Goal: Transaction & Acquisition: Purchase product/service

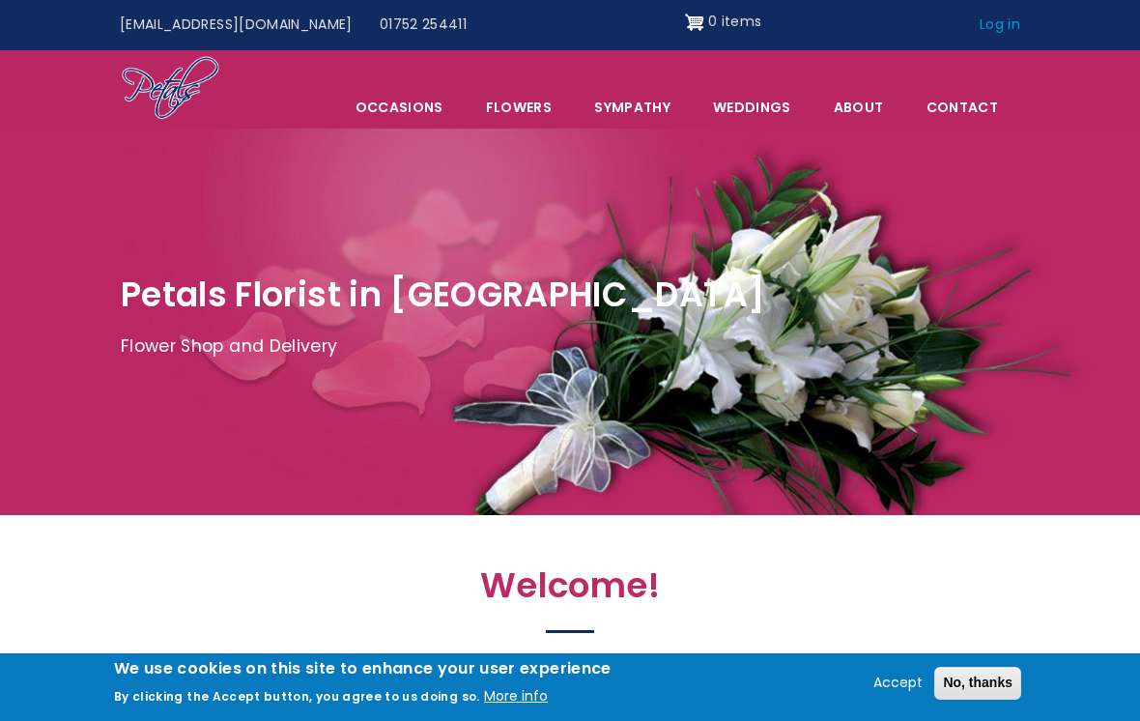
click at [994, 29] on link "Log in" at bounding box center [1001, 25] width 68 height 37
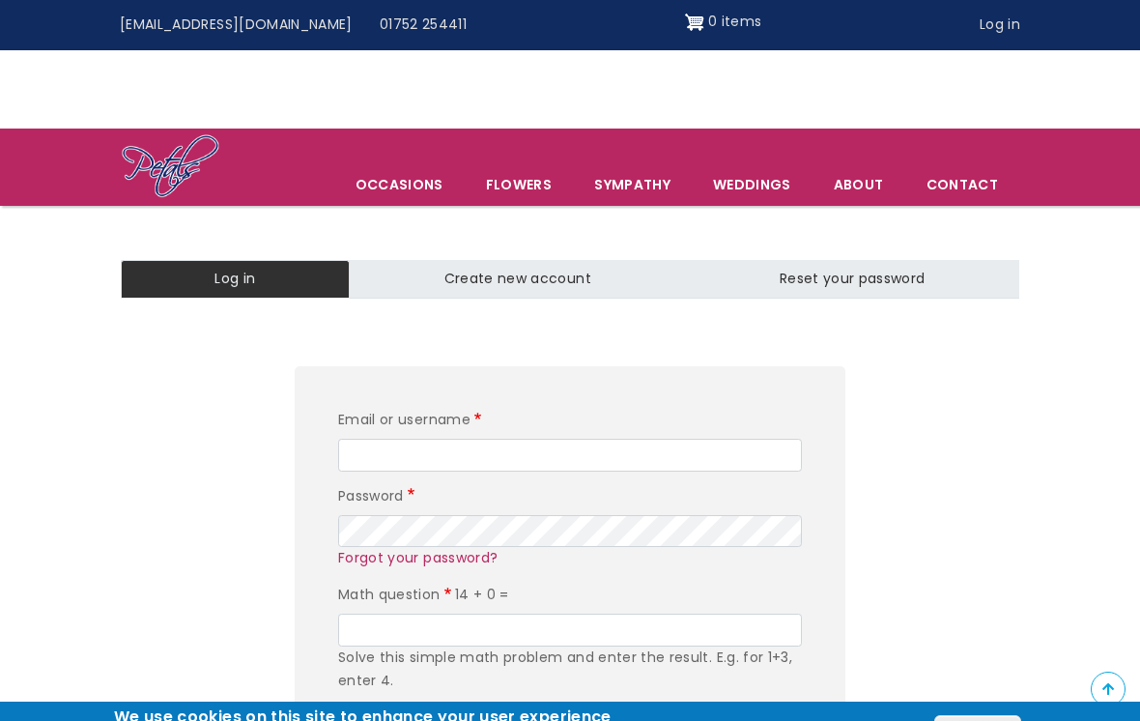
scroll to position [188, 0]
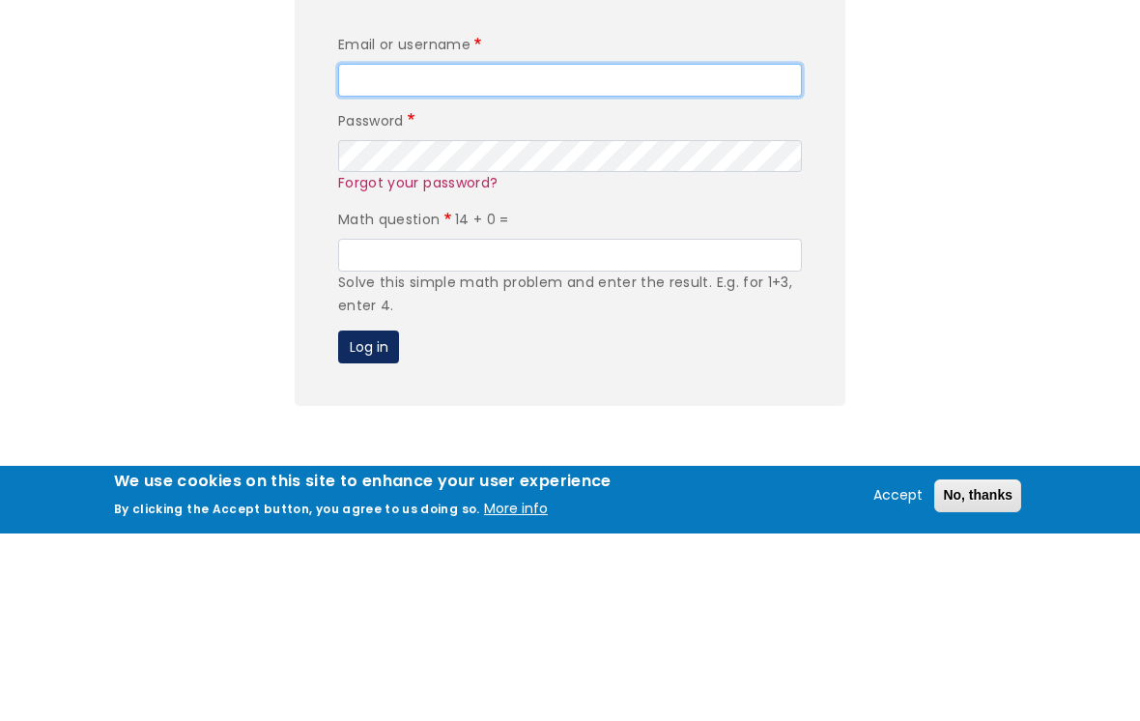
type input "[EMAIL_ADDRESS][DOMAIN_NAME]"
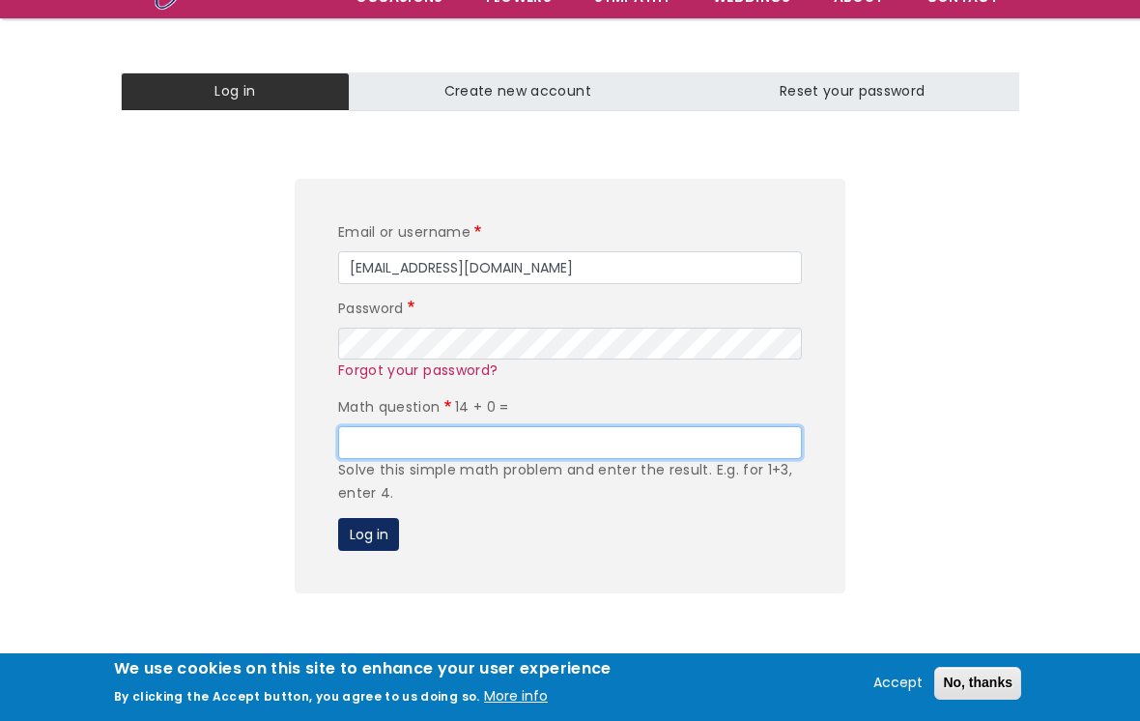
click at [386, 440] on input "Math question" at bounding box center [570, 442] width 464 height 33
type input "14"
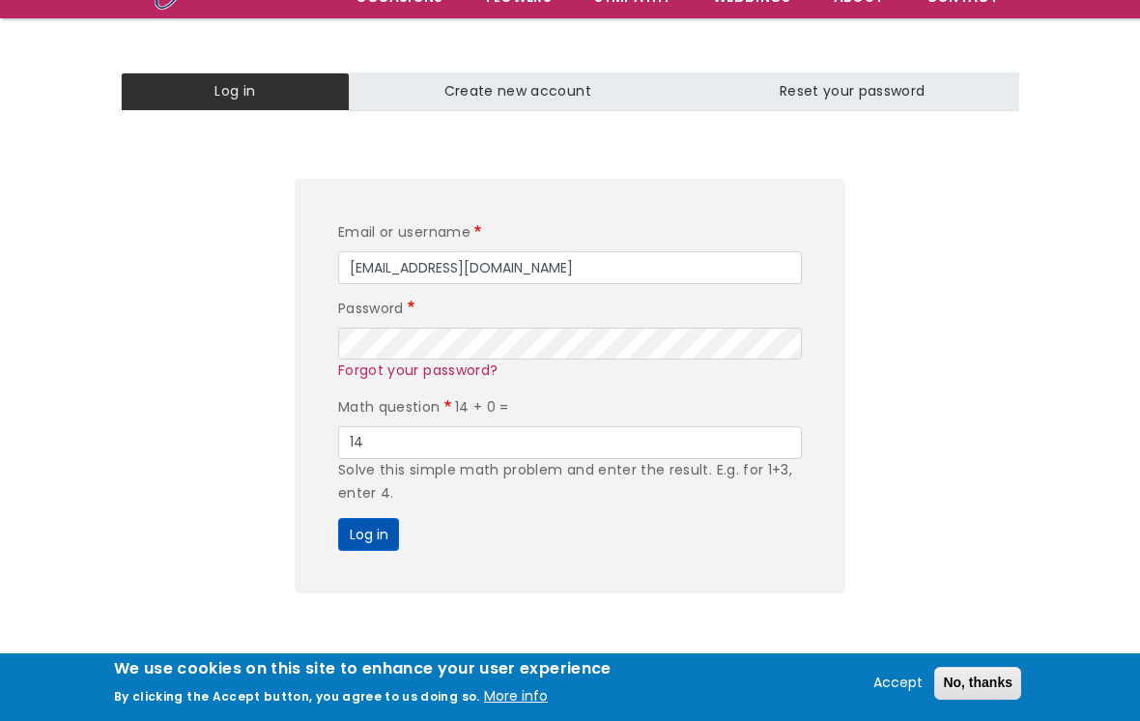
click at [358, 530] on button "Log in" at bounding box center [368, 534] width 61 height 33
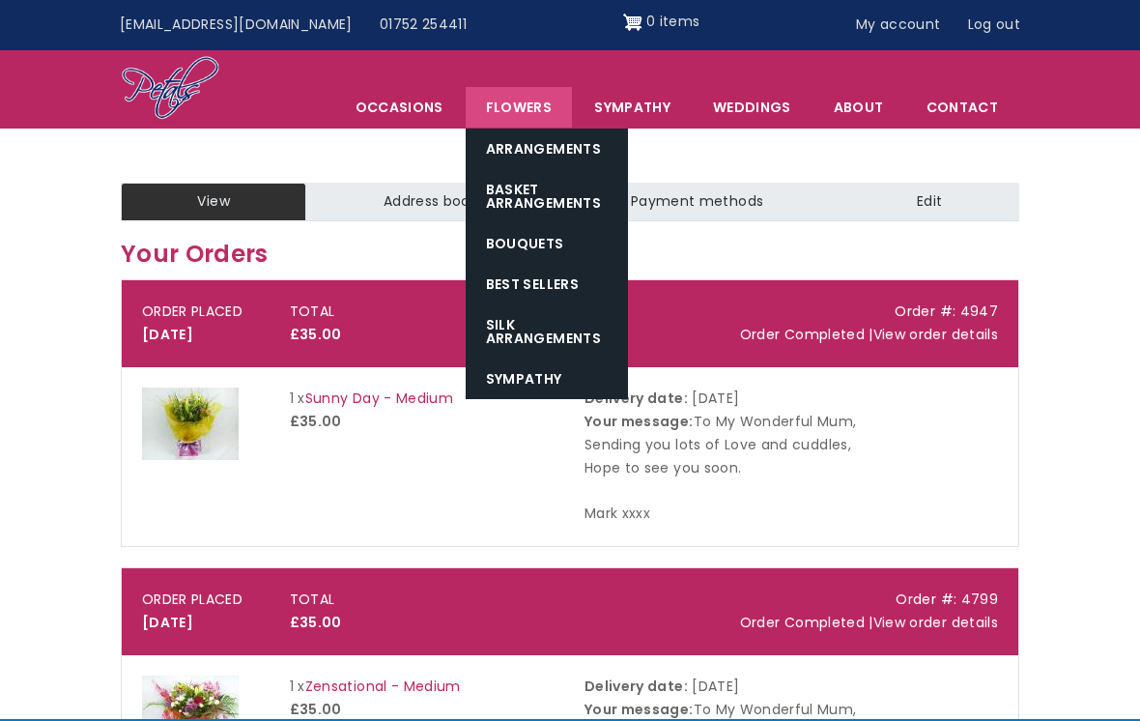
click at [524, 113] on link "Flowers" at bounding box center [519, 107] width 106 height 41
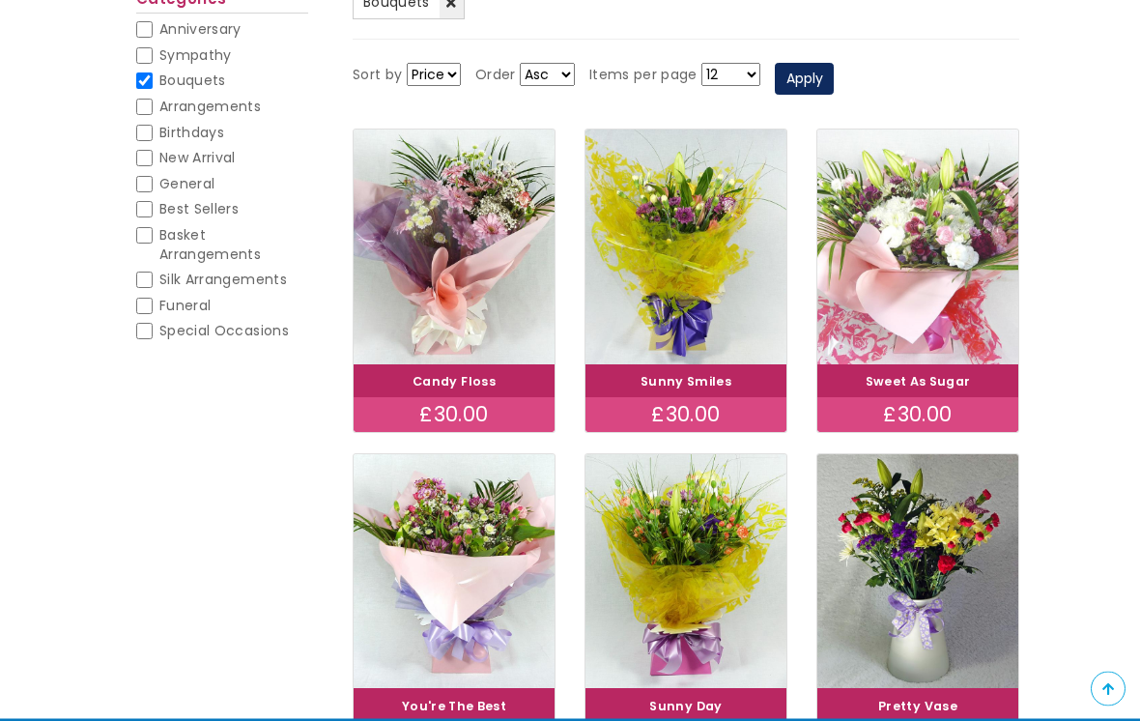
scroll to position [273, 0]
click at [889, 263] on img at bounding box center [917, 247] width 225 height 262
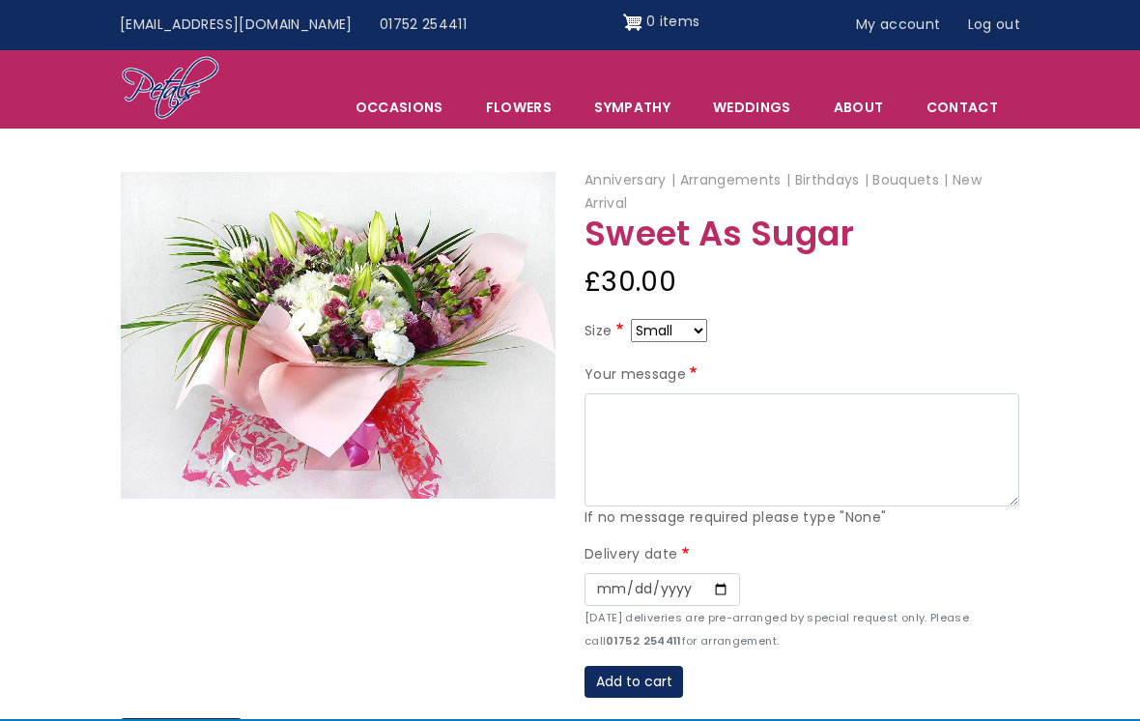
click at [707, 329] on select "Small Medium Large" at bounding box center [669, 330] width 76 height 23
select select "9"
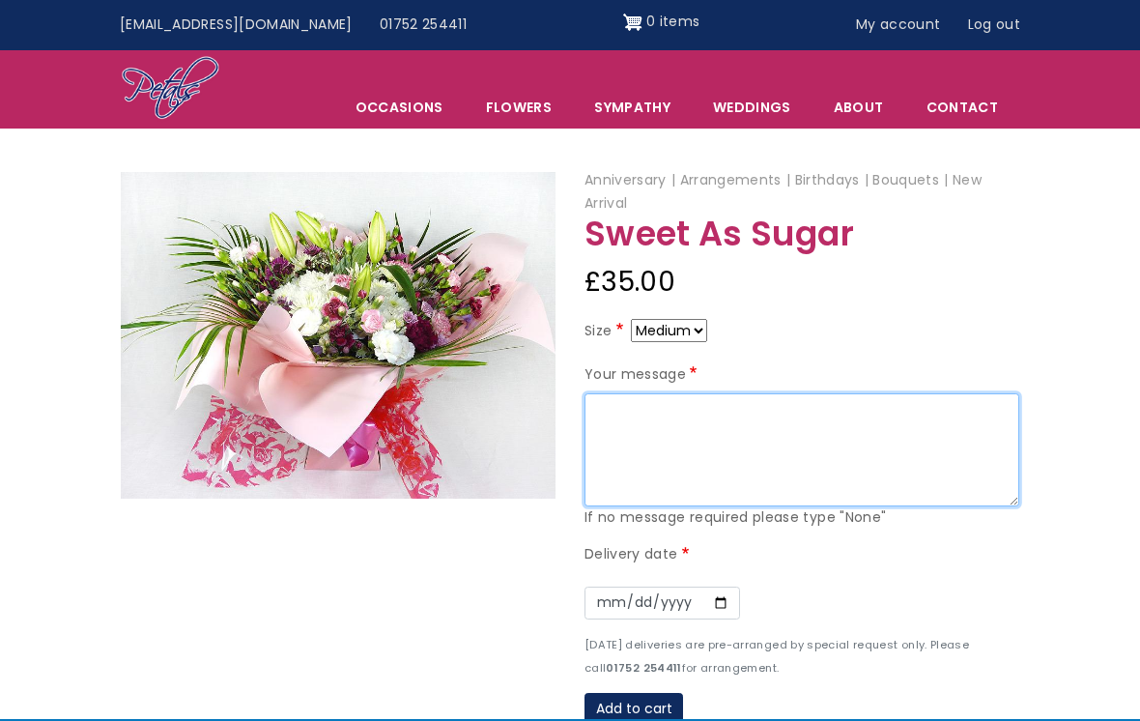
click at [631, 413] on textarea "Your message" at bounding box center [802, 450] width 435 height 114
click at [592, 445] on textarea "To My Wonderful Mum, Sending you all my love. Hugs & kisses, Mark xx" at bounding box center [802, 450] width 435 height 114
click at [654, 499] on textarea "To My Wonderful Mum, Sending you all my love. With Hugs & kisses, Mark xx" at bounding box center [802, 450] width 435 height 114
click at [637, 444] on textarea "To My Wonderful Mum, Sending you all my love. With Hugs & kisses, Mark xx" at bounding box center [802, 450] width 435 height 114
click at [677, 473] on textarea "To My Wonderful Mum, Sending you all my love. With hugs & kisses, Mark xx" at bounding box center [802, 450] width 435 height 114
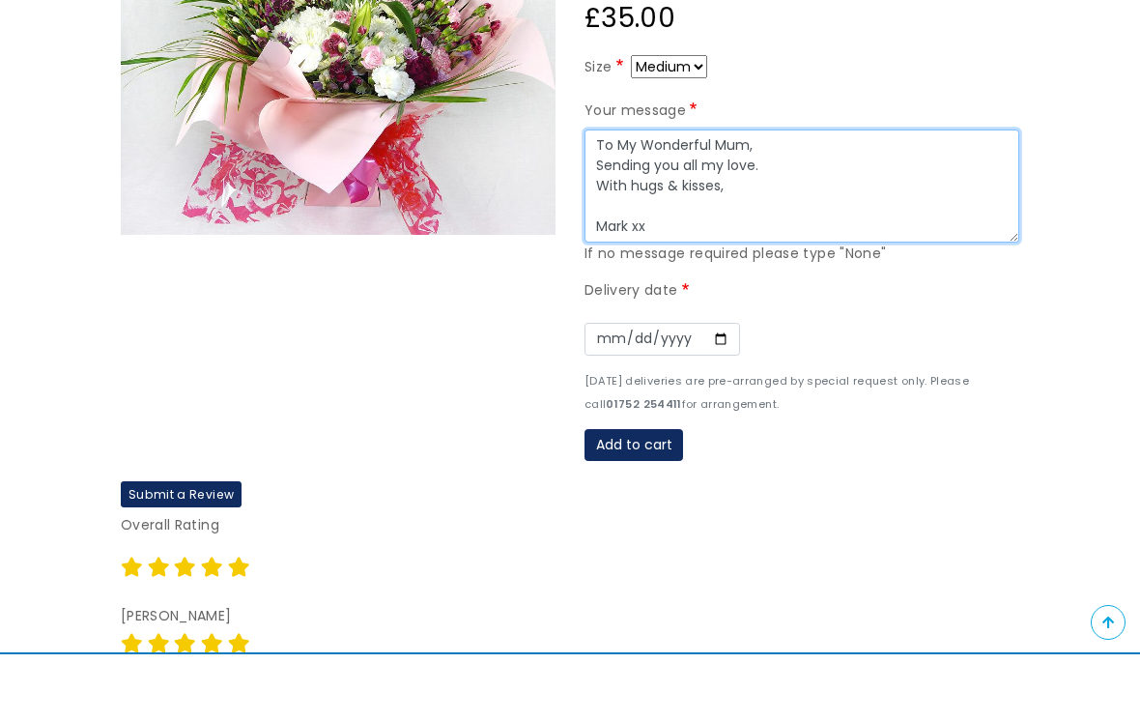
scroll to position [276, 0]
type textarea "To My Wonderful Mum, Sending you all my love. With hugs & kisses, Mark xx"
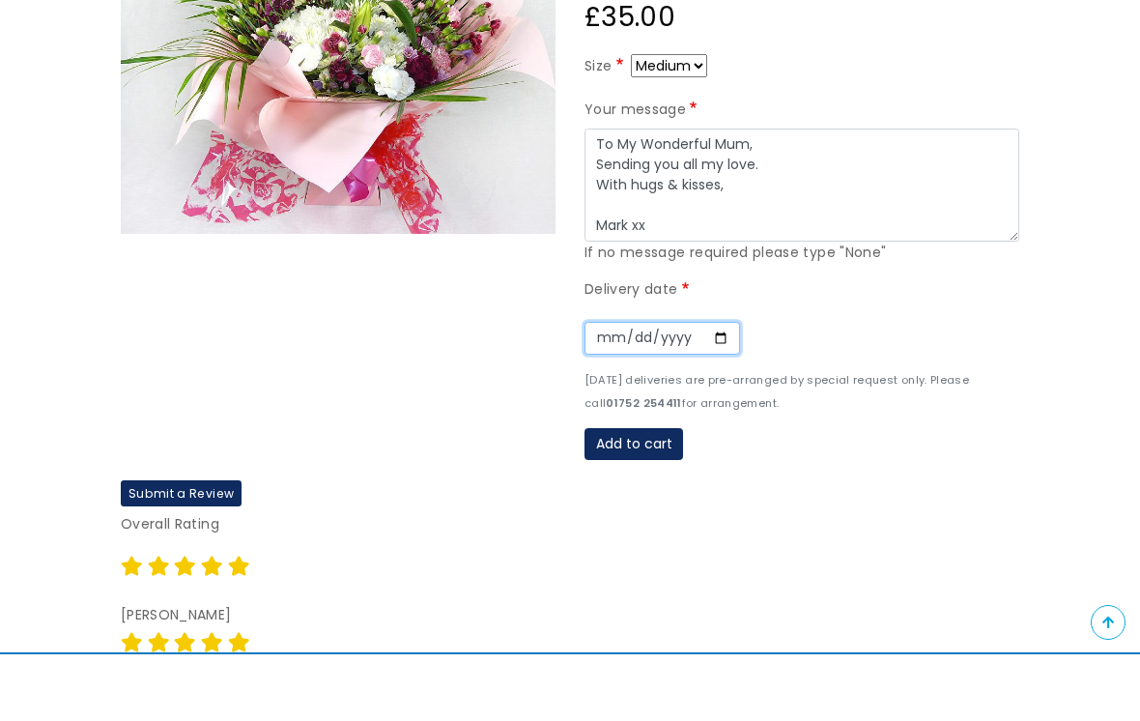
click at [592, 389] on input "Date" at bounding box center [663, 405] width 156 height 33
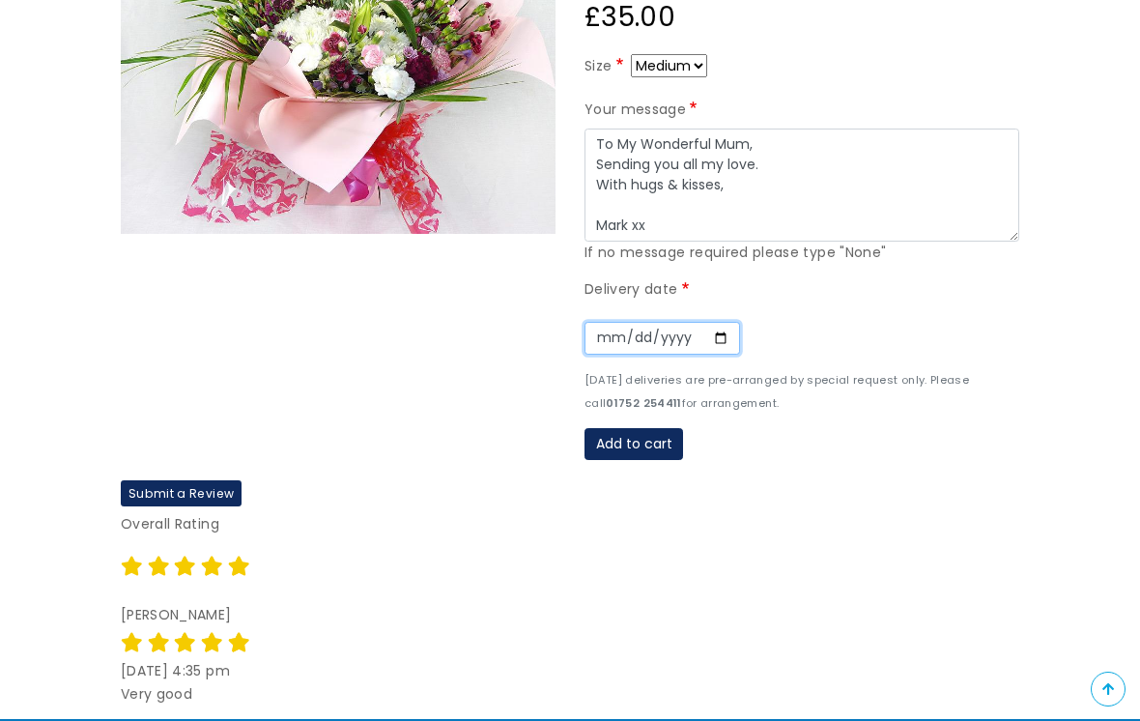
type input "2025-10-08"
click at [632, 435] on button "Add to cart" at bounding box center [634, 444] width 99 height 33
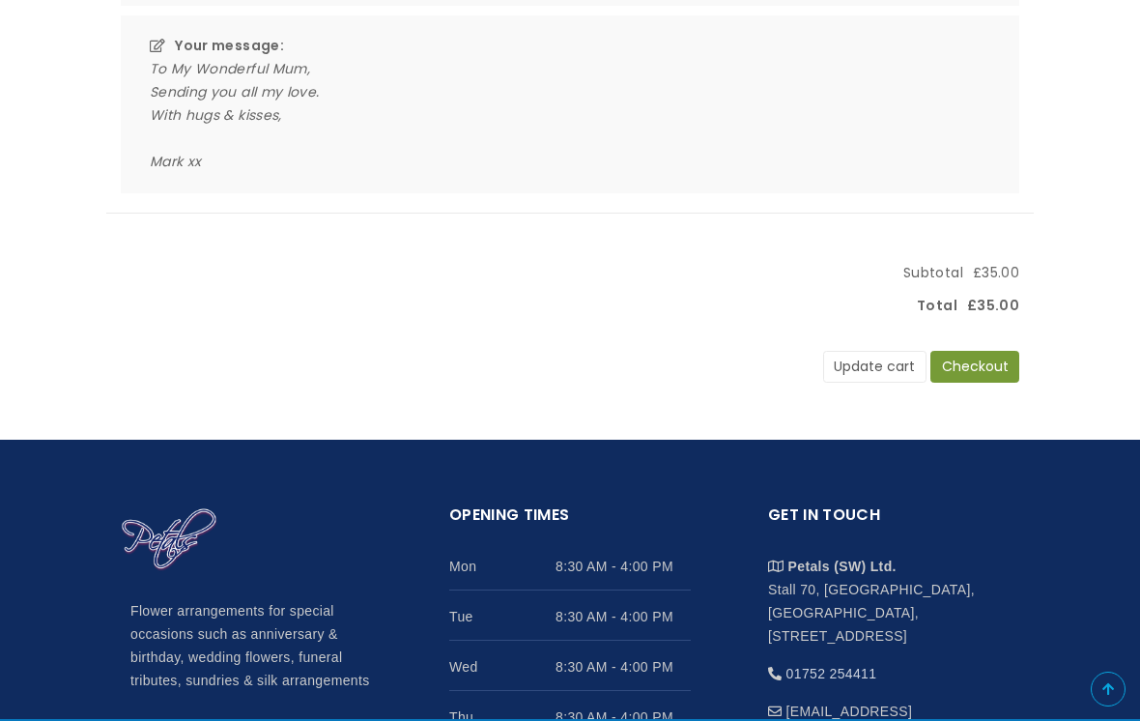
scroll to position [560, 0]
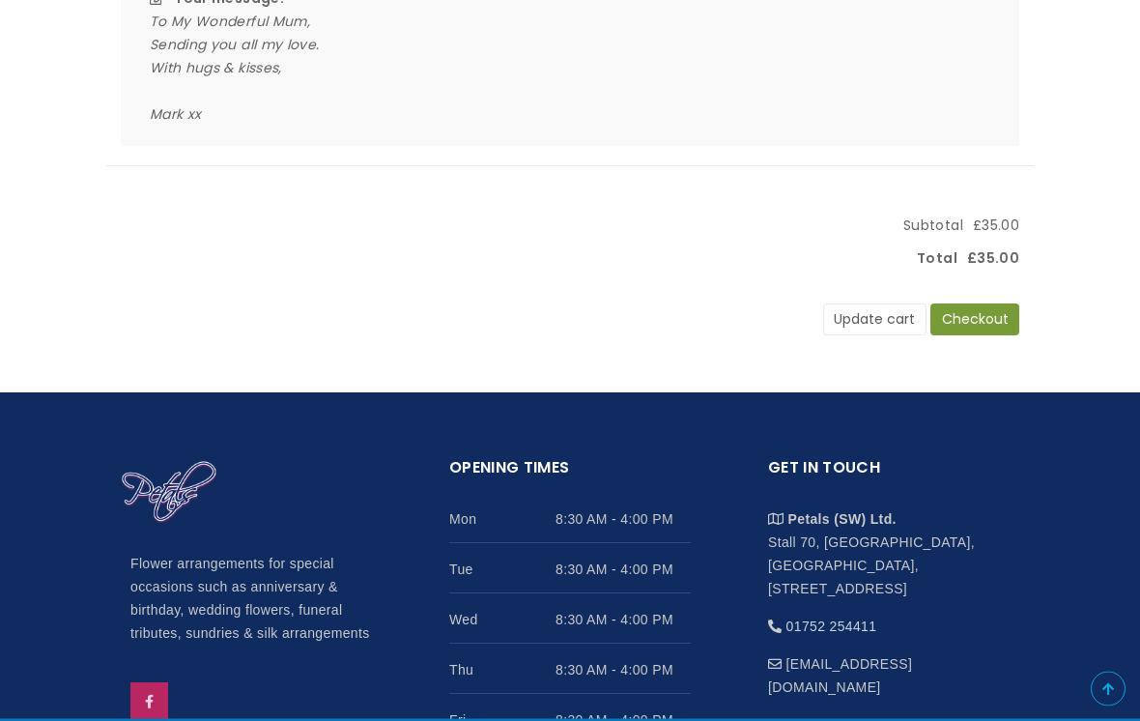
click at [985, 304] on button "Checkout" at bounding box center [975, 320] width 89 height 33
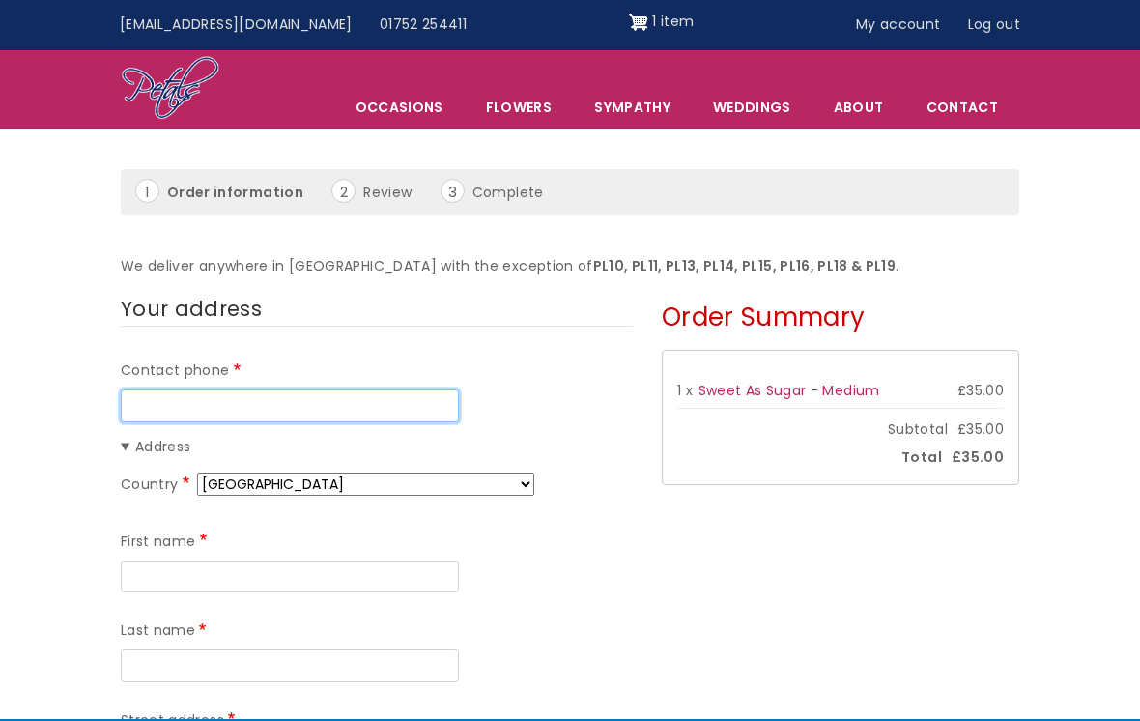
click at [183, 393] on input "Contact phone" at bounding box center [290, 406] width 338 height 33
type input "02082044176"
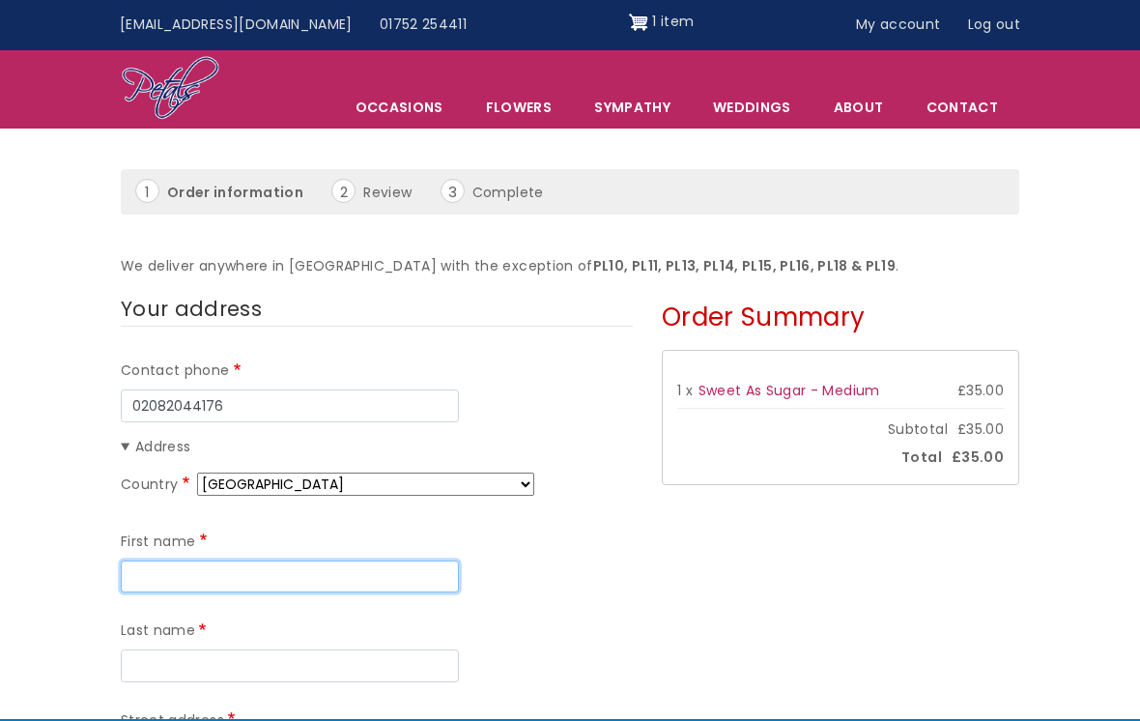
click at [181, 563] on input "First name" at bounding box center [290, 577] width 338 height 33
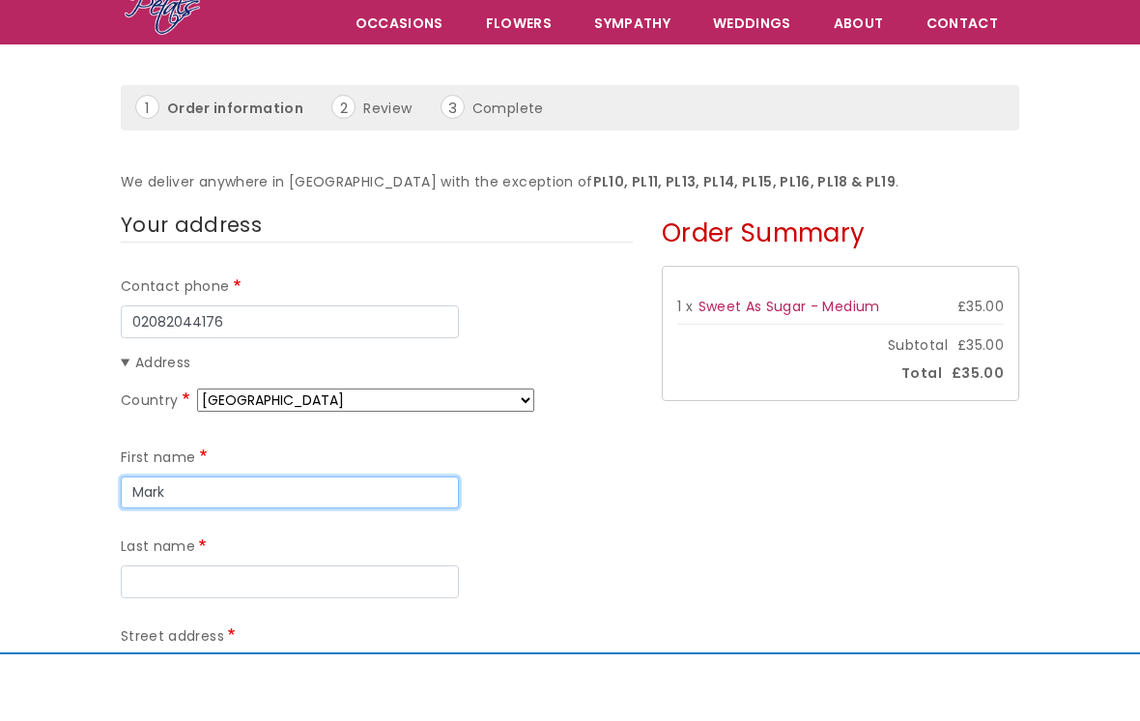
scroll to position [57, 0]
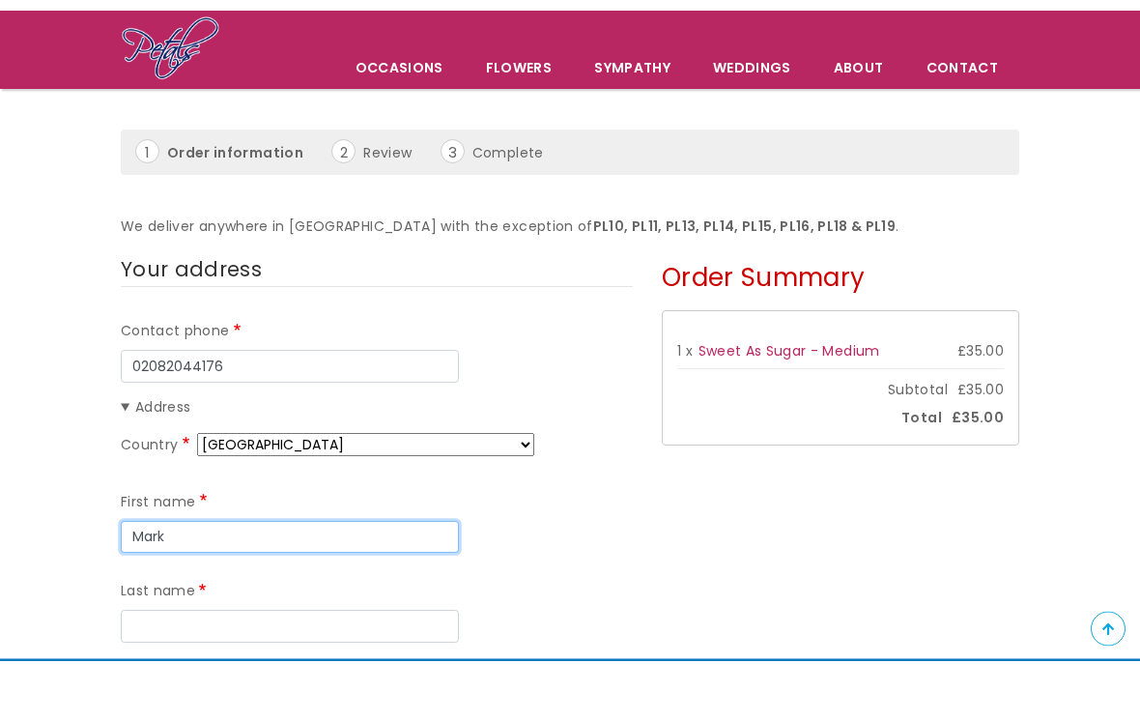
type input "Mark"
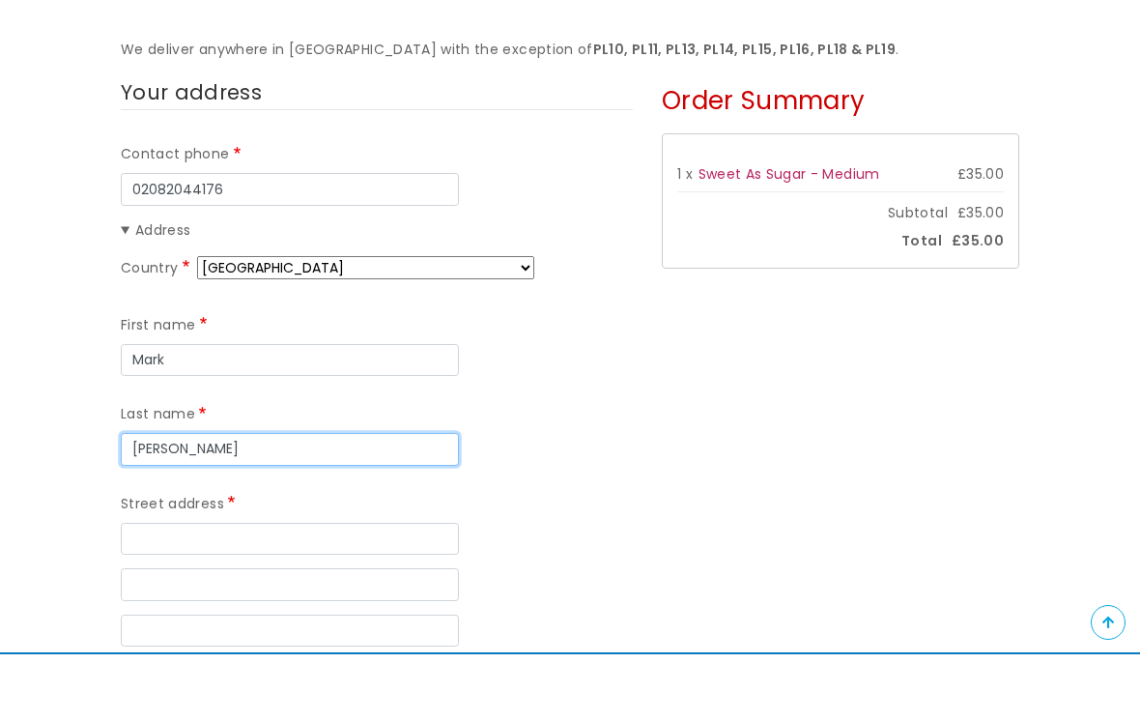
scroll to position [229, 0]
type input "[PERSON_NAME]"
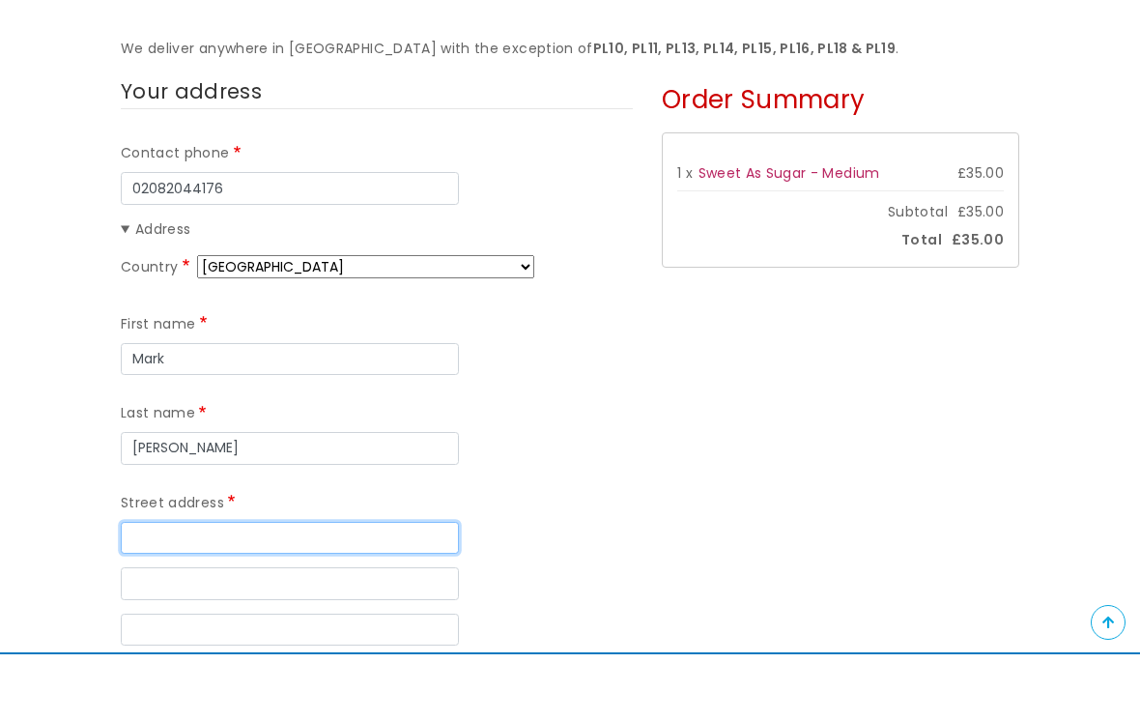
click at [170, 589] on input "Street address" at bounding box center [290, 605] width 338 height 33
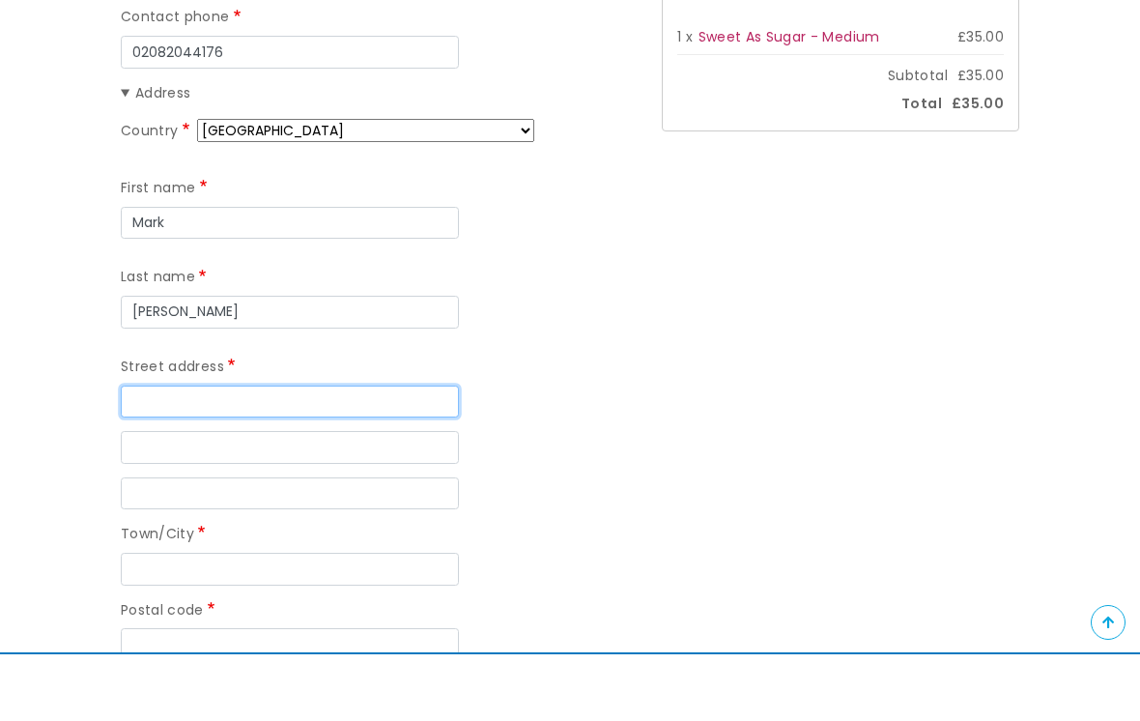
scroll to position [376, 0]
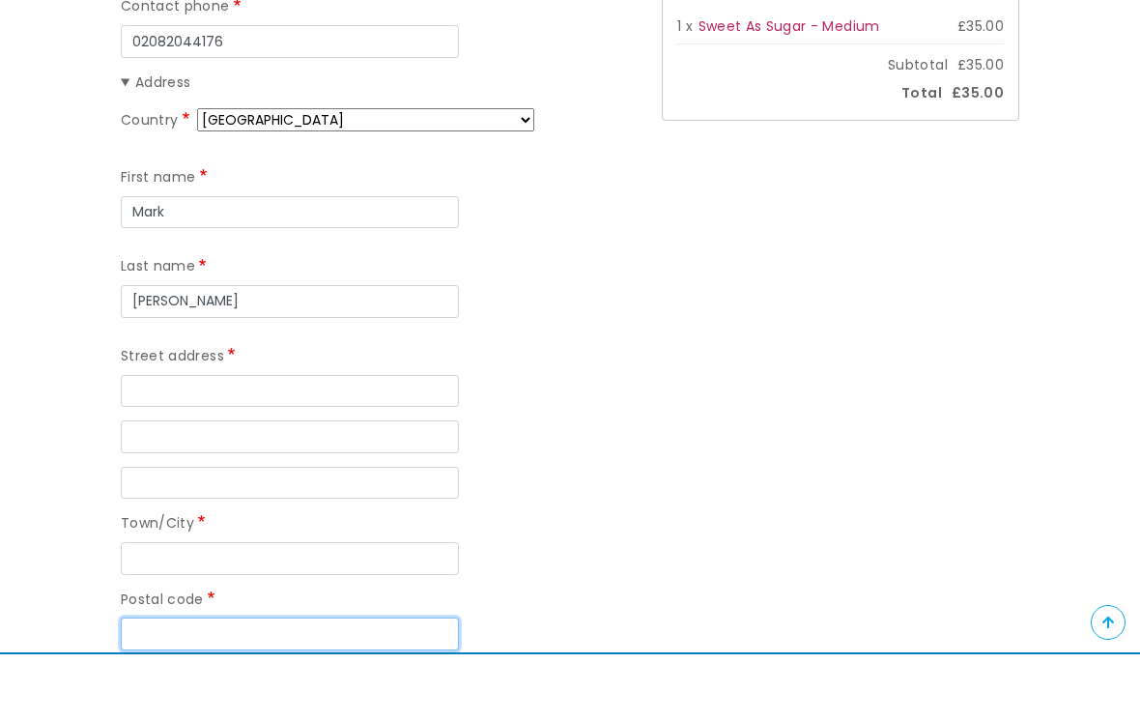
click at [181, 684] on input "Postal code" at bounding box center [290, 700] width 338 height 33
type input "HA7 1DX"
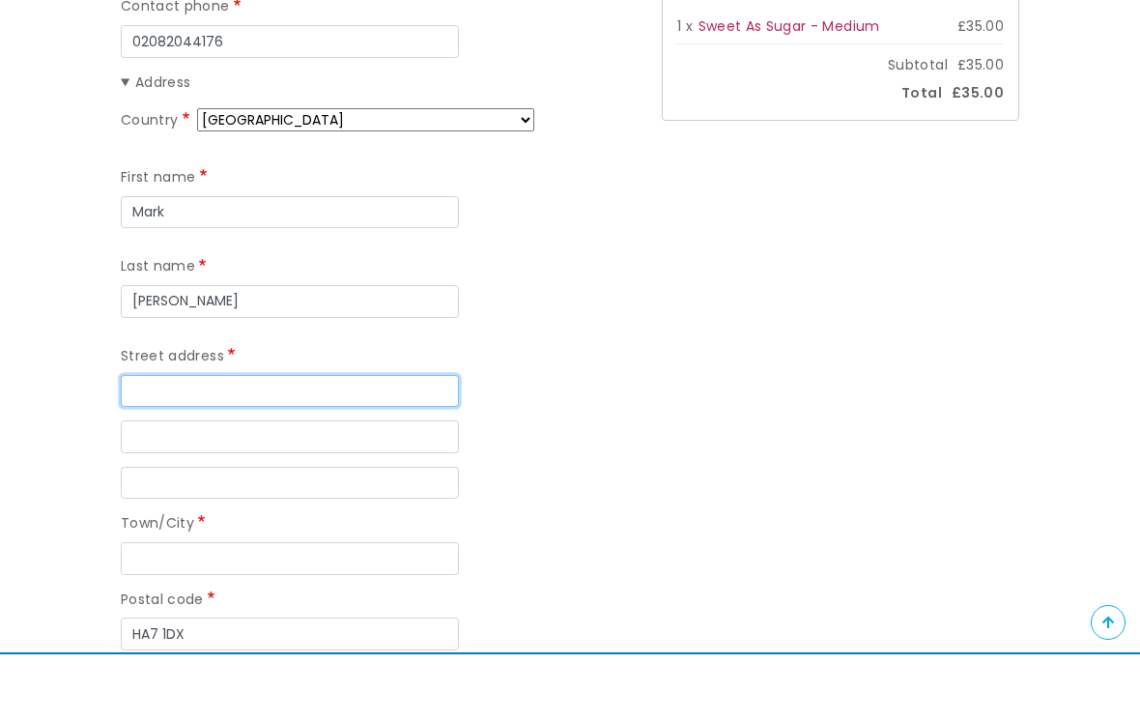
click at [172, 442] on input "Street address" at bounding box center [290, 458] width 338 height 33
type input "19 Chichester Court"
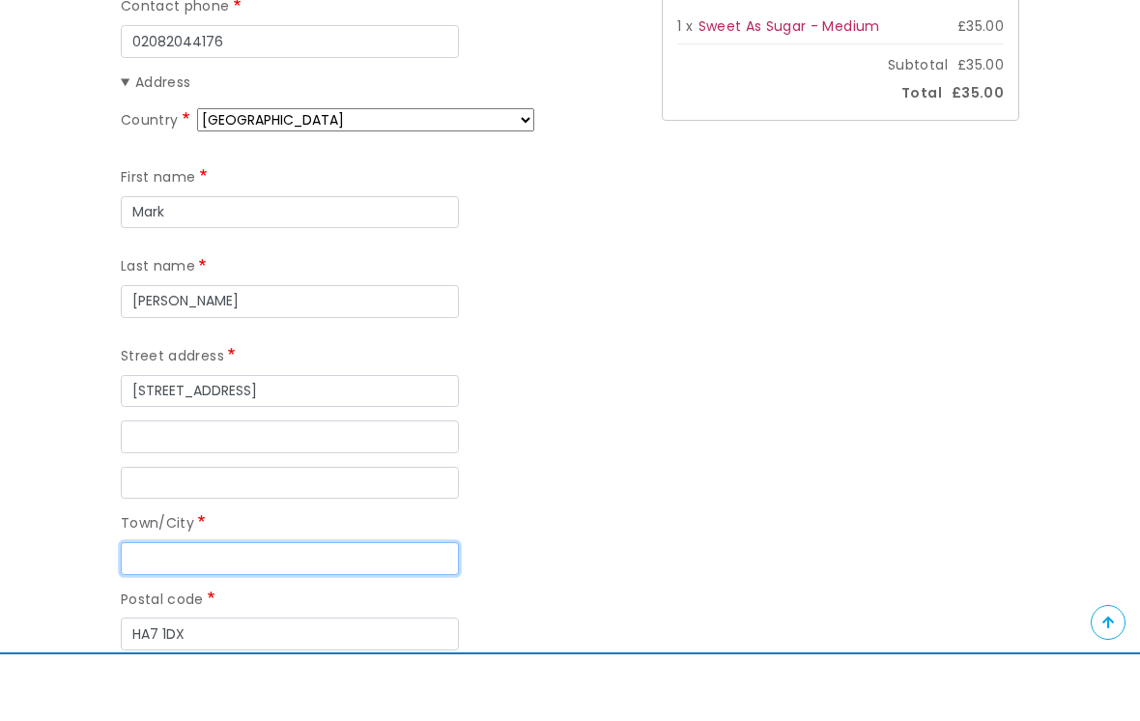
click at [163, 609] on input "Town/City" at bounding box center [290, 625] width 338 height 33
type input "Stanmore"
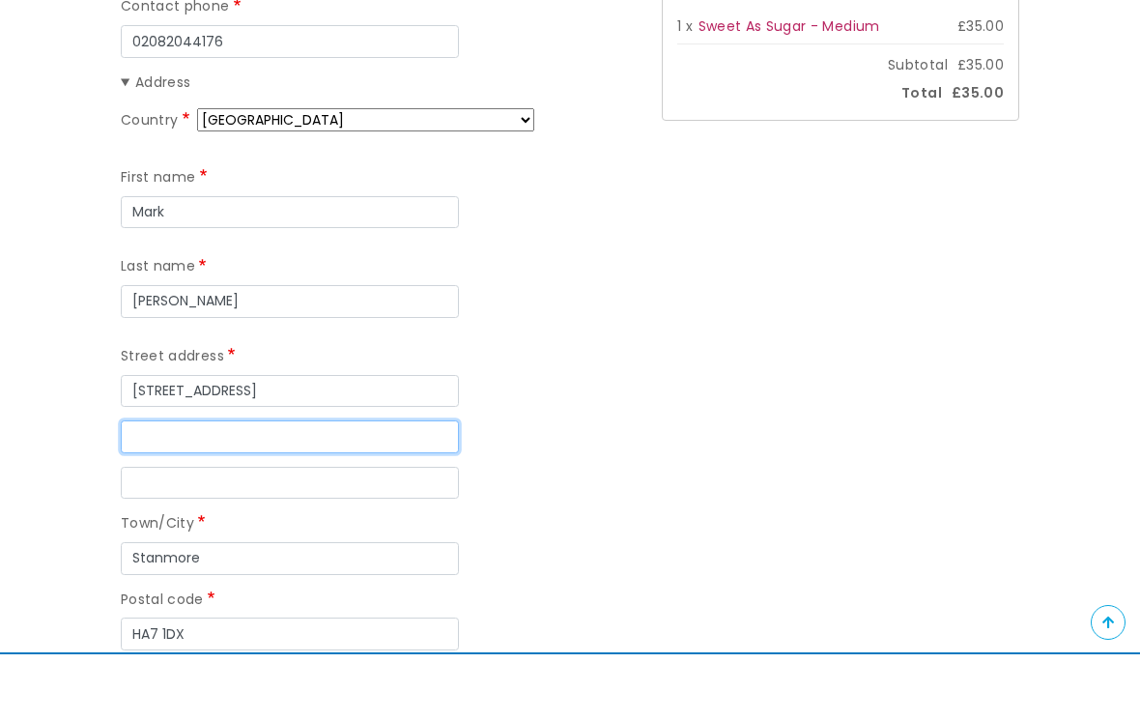
click at [154, 487] on input "Street address line 2" at bounding box center [290, 503] width 338 height 33
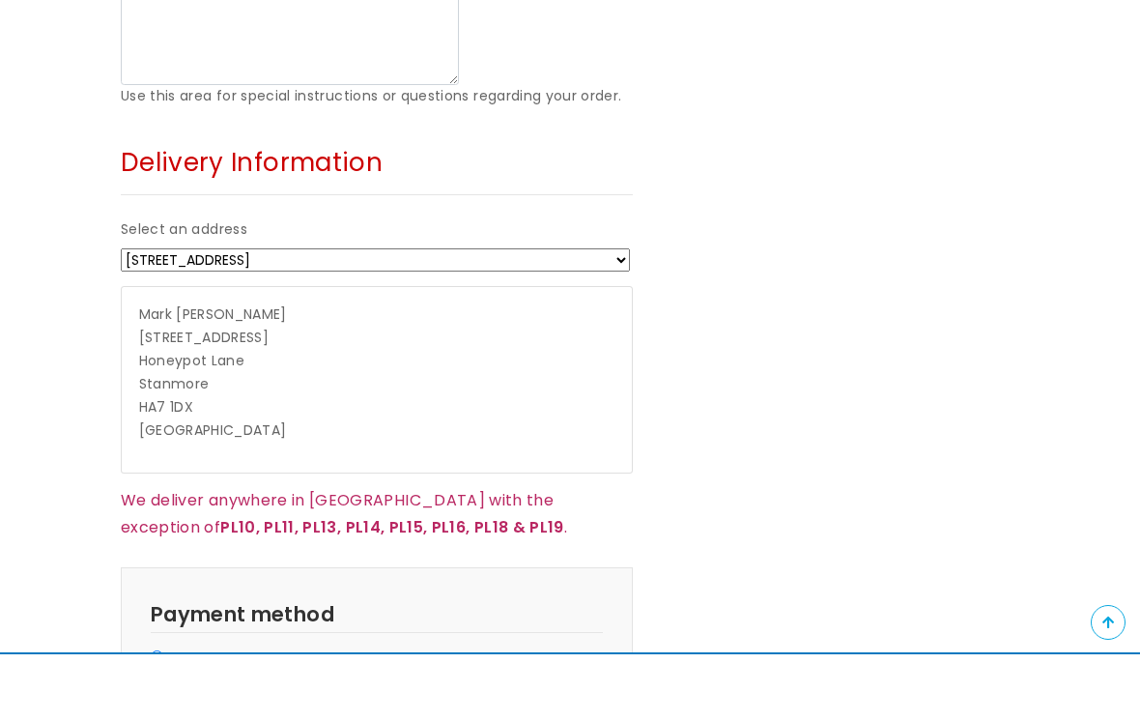
scroll to position [1136, 0]
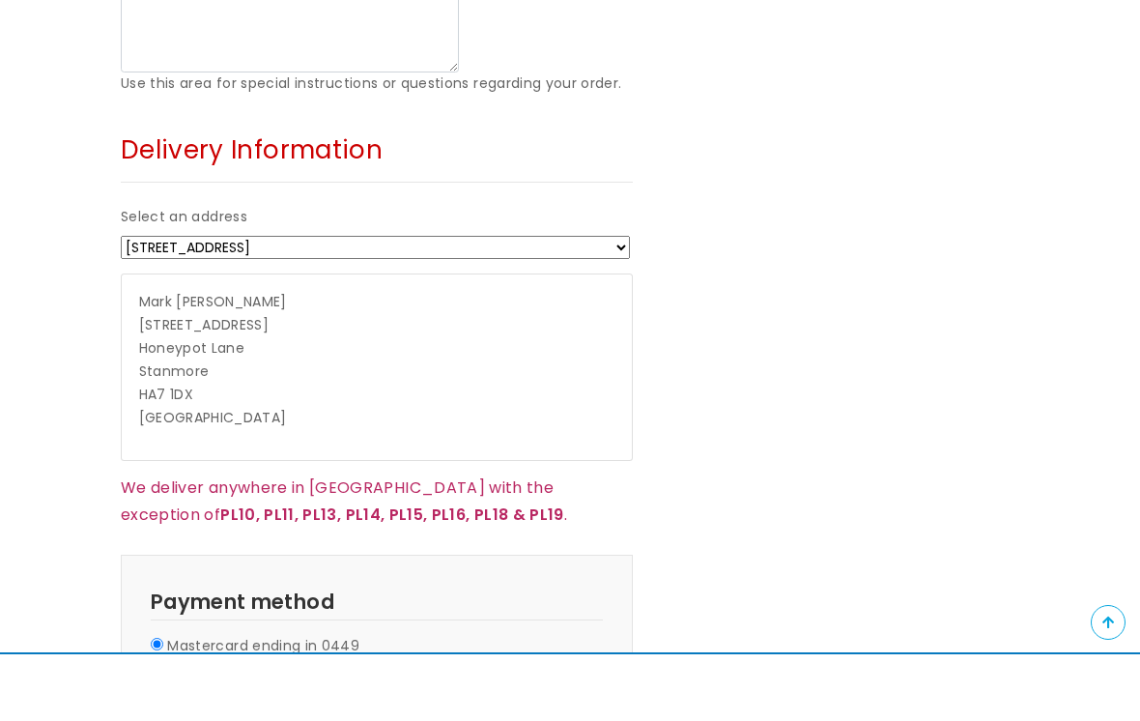
type input "Honeypot Lane"
click at [591, 303] on select "19 Chichester Court Edgecombe Unit No.22, Hartley Park Care Home + Enter a new …" at bounding box center [375, 314] width 509 height 23
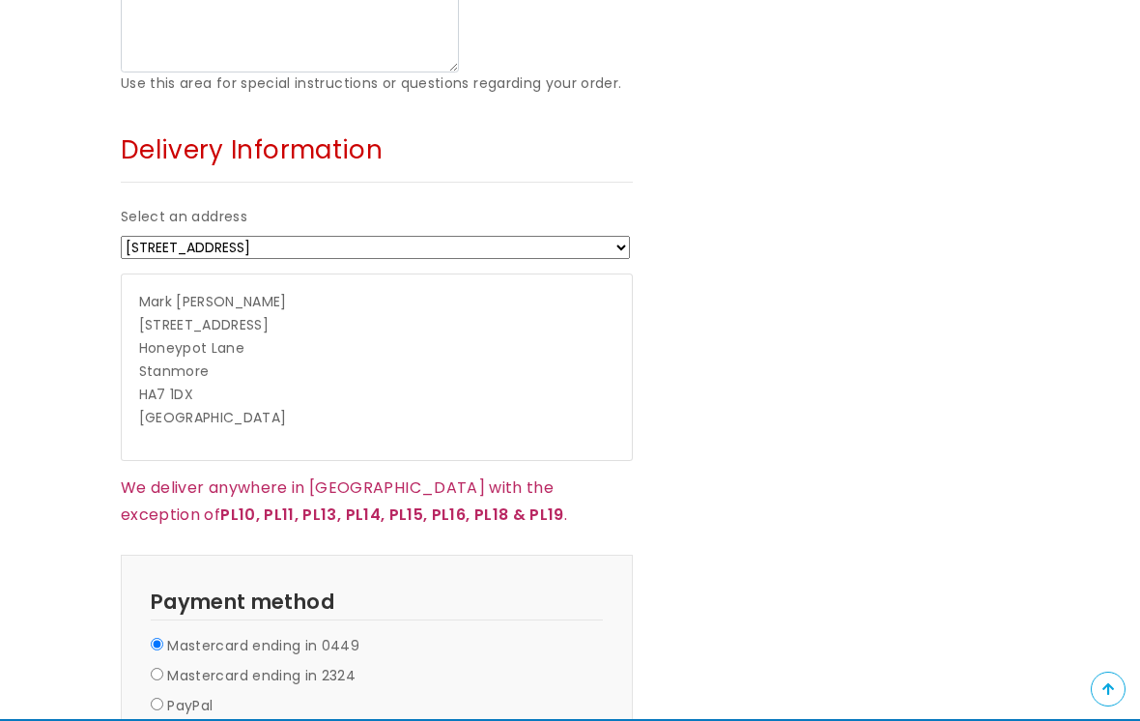
select select "1696"
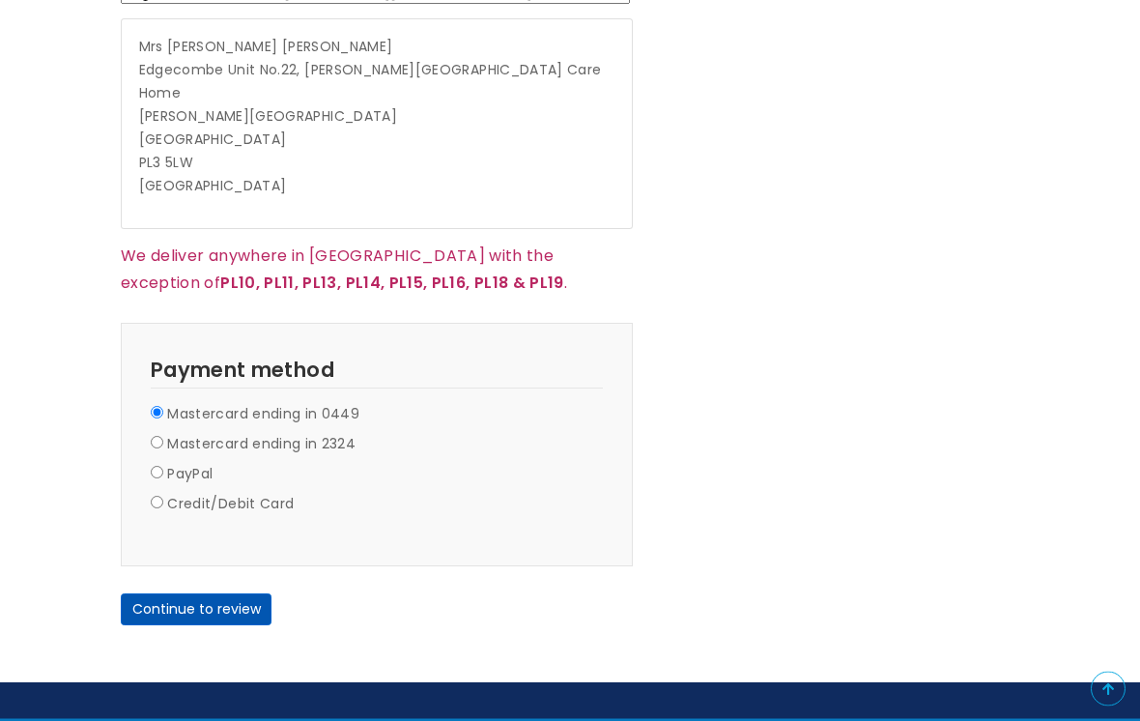
click at [184, 594] on button "Continue to review" at bounding box center [196, 610] width 151 height 33
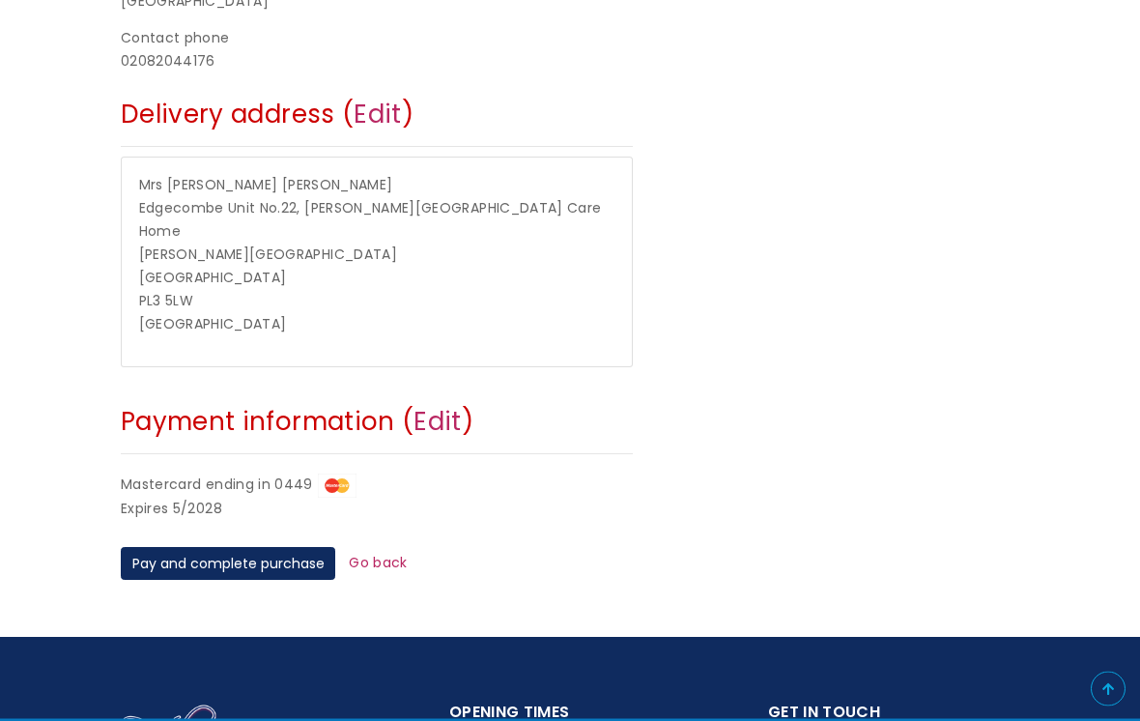
scroll to position [652, 0]
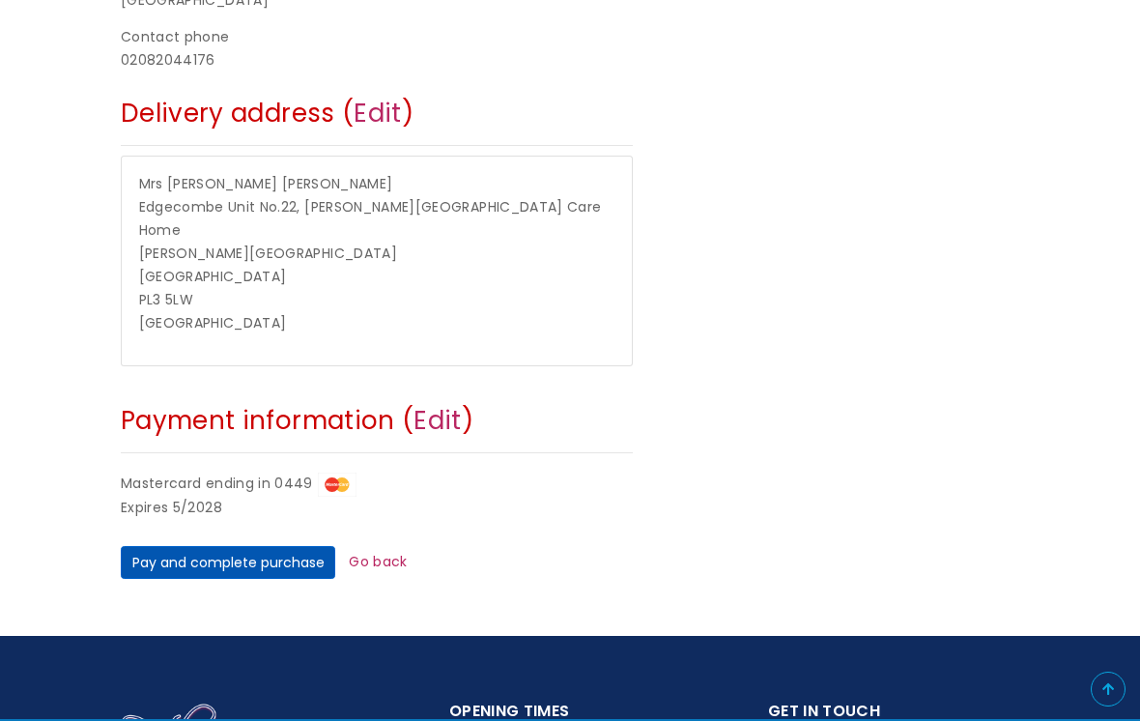
click at [178, 546] on button "Pay and complete purchase" at bounding box center [228, 562] width 215 height 33
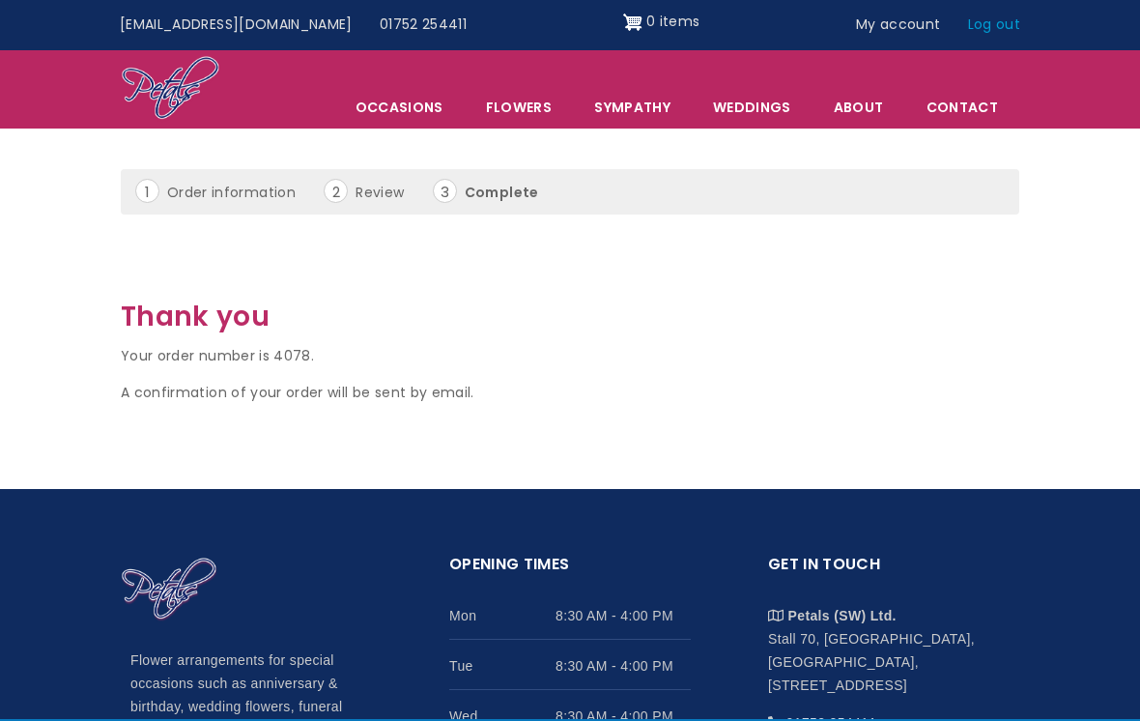
click at [975, 27] on link "Log out" at bounding box center [994, 25] width 79 height 37
